Goal: Find specific page/section: Find specific page/section

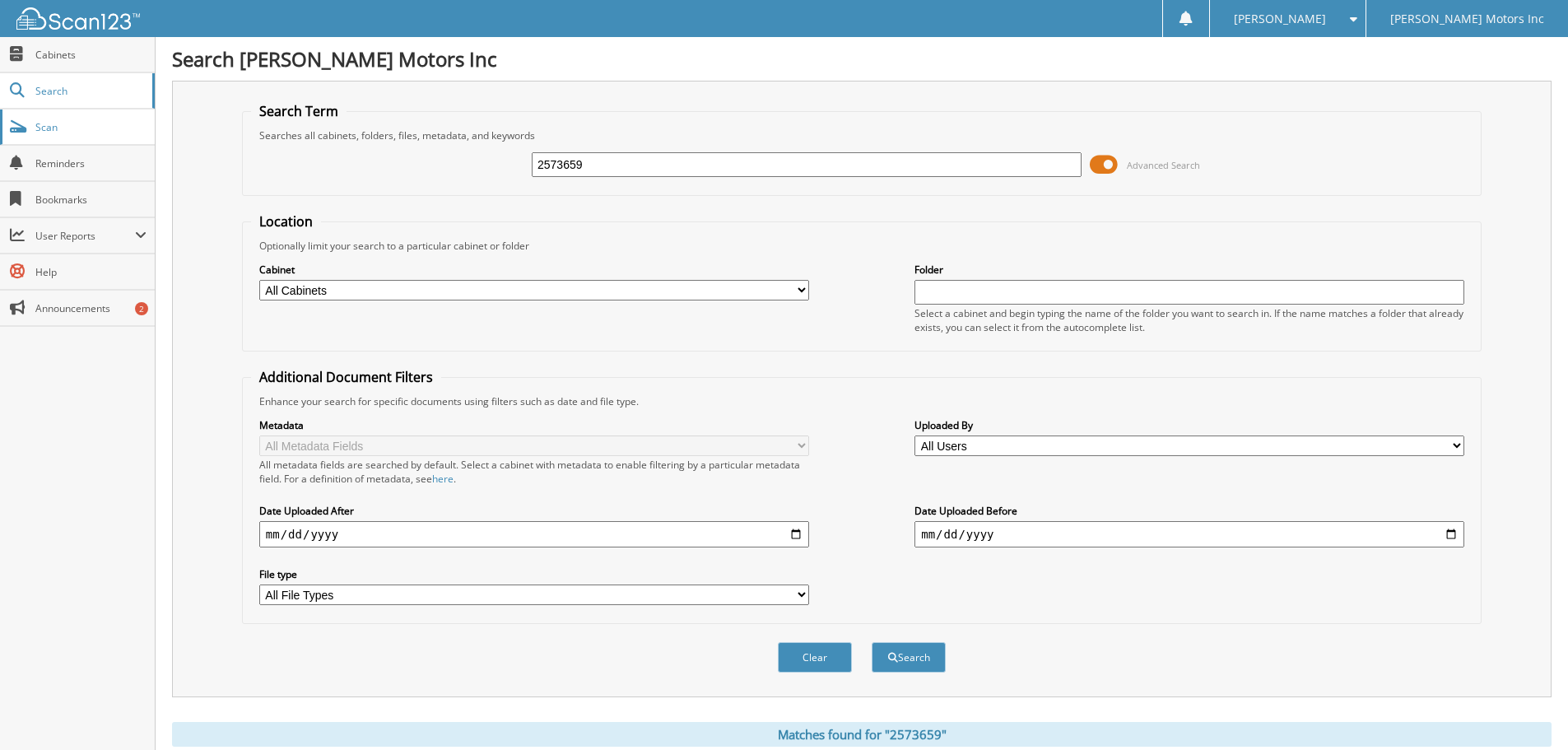
drag, startPoint x: 600, startPoint y: 171, endPoint x: 62, endPoint y: 120, distance: 540.4
click at [62, 120] on body "alex C. Settings Logout McLaughlin Motors Inc Close Cabinets Search" at bounding box center [784, 505] width 1568 height 1011
type input "2521083"
click at [871, 642] on button "Search" at bounding box center [908, 657] width 74 height 30
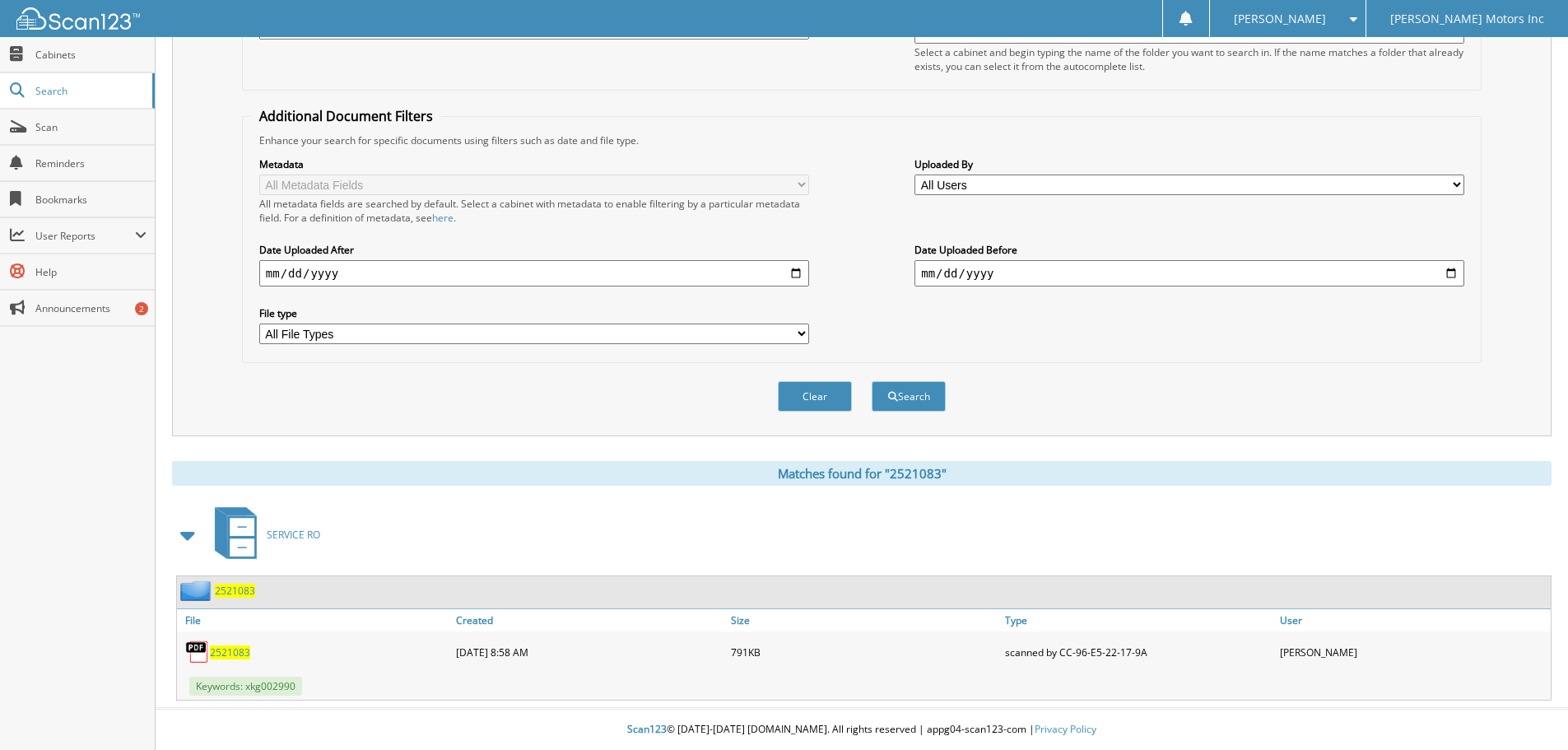
click at [233, 646] on span "2521083" at bounding box center [230, 652] width 40 height 14
click at [236, 657] on span "2521083" at bounding box center [230, 652] width 40 height 14
